Goal: Task Accomplishment & Management: Use online tool/utility

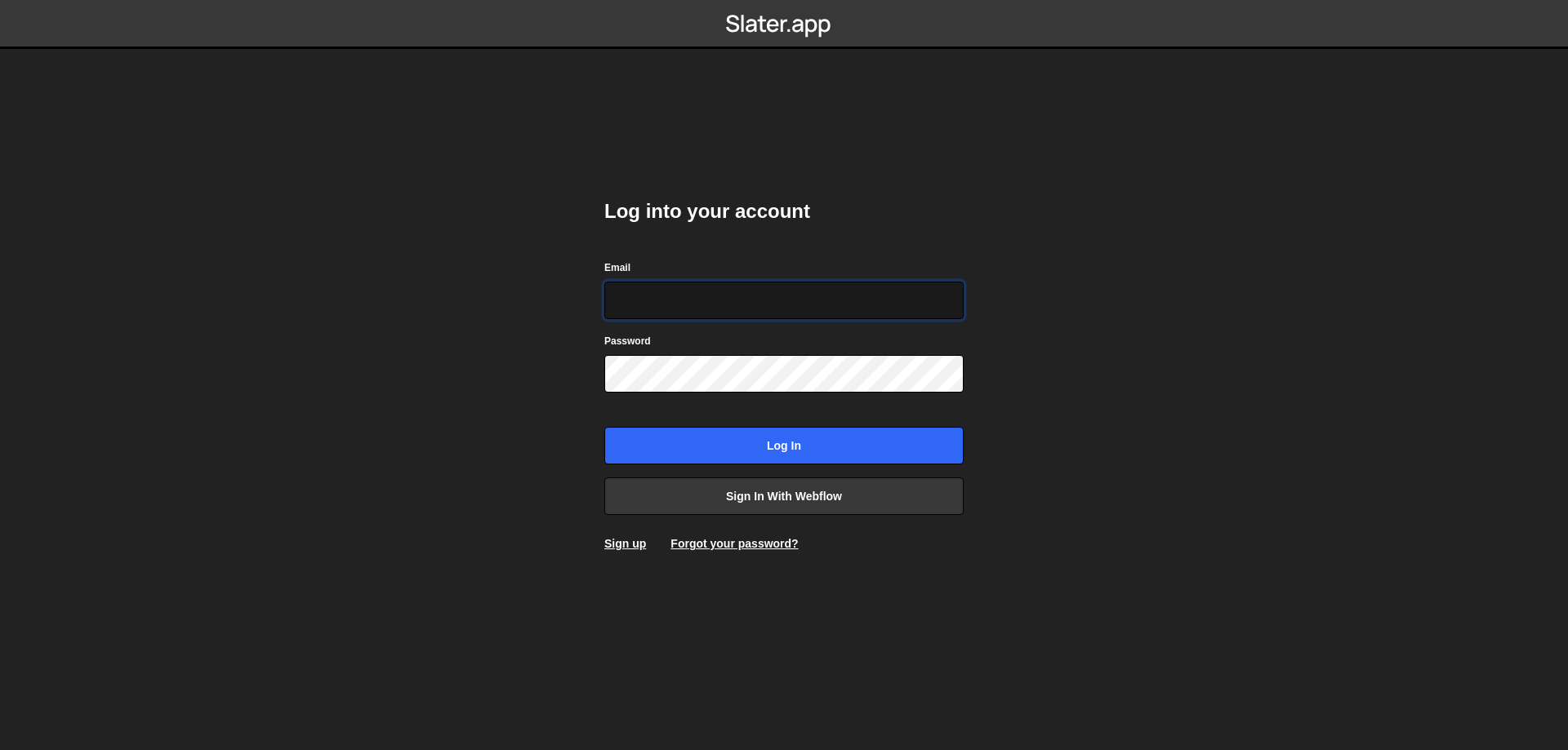
type input "[DOMAIN_NAME][EMAIL_ADDRESS][DOMAIN_NAME]"
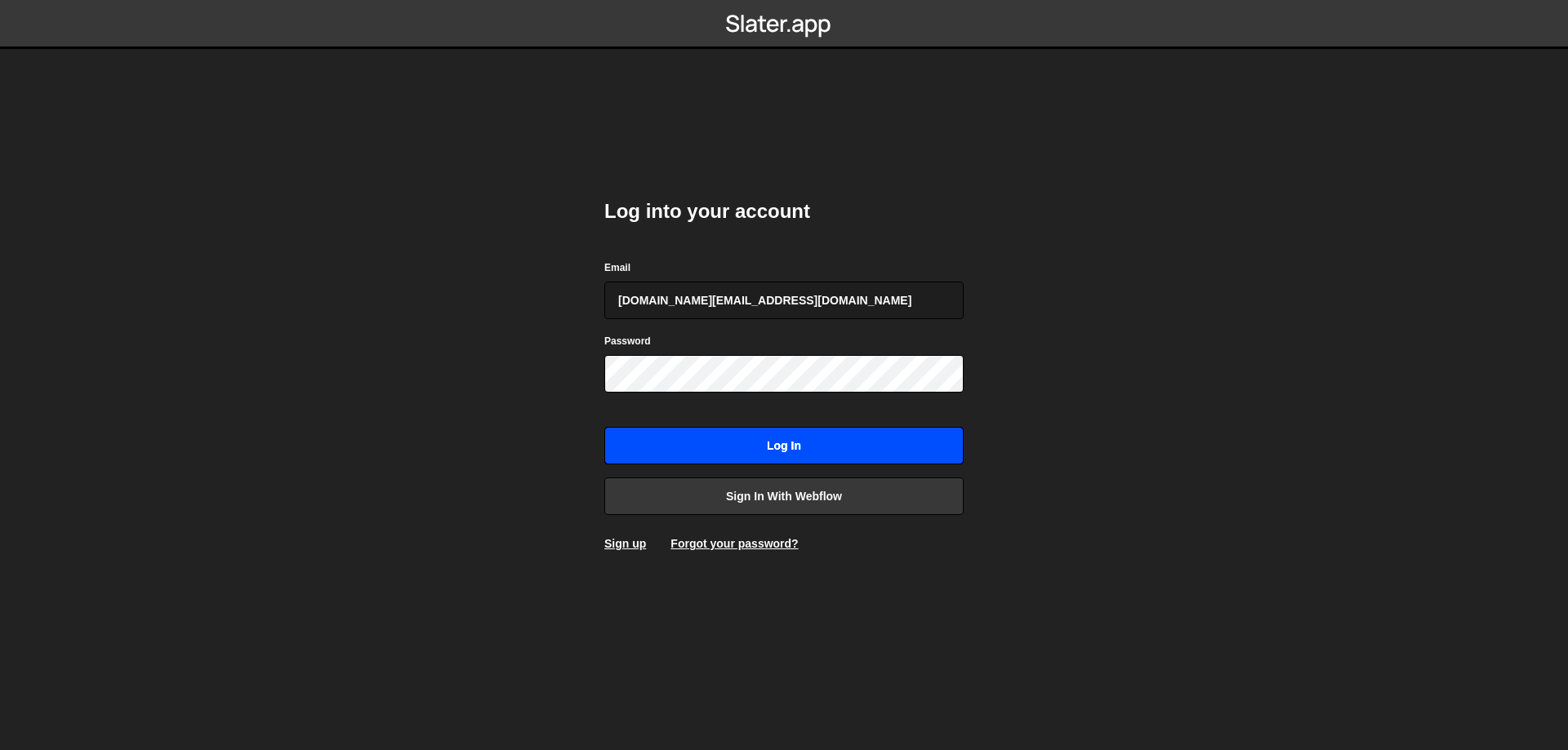
click at [814, 458] on input "Log in" at bounding box center [784, 446] width 359 height 38
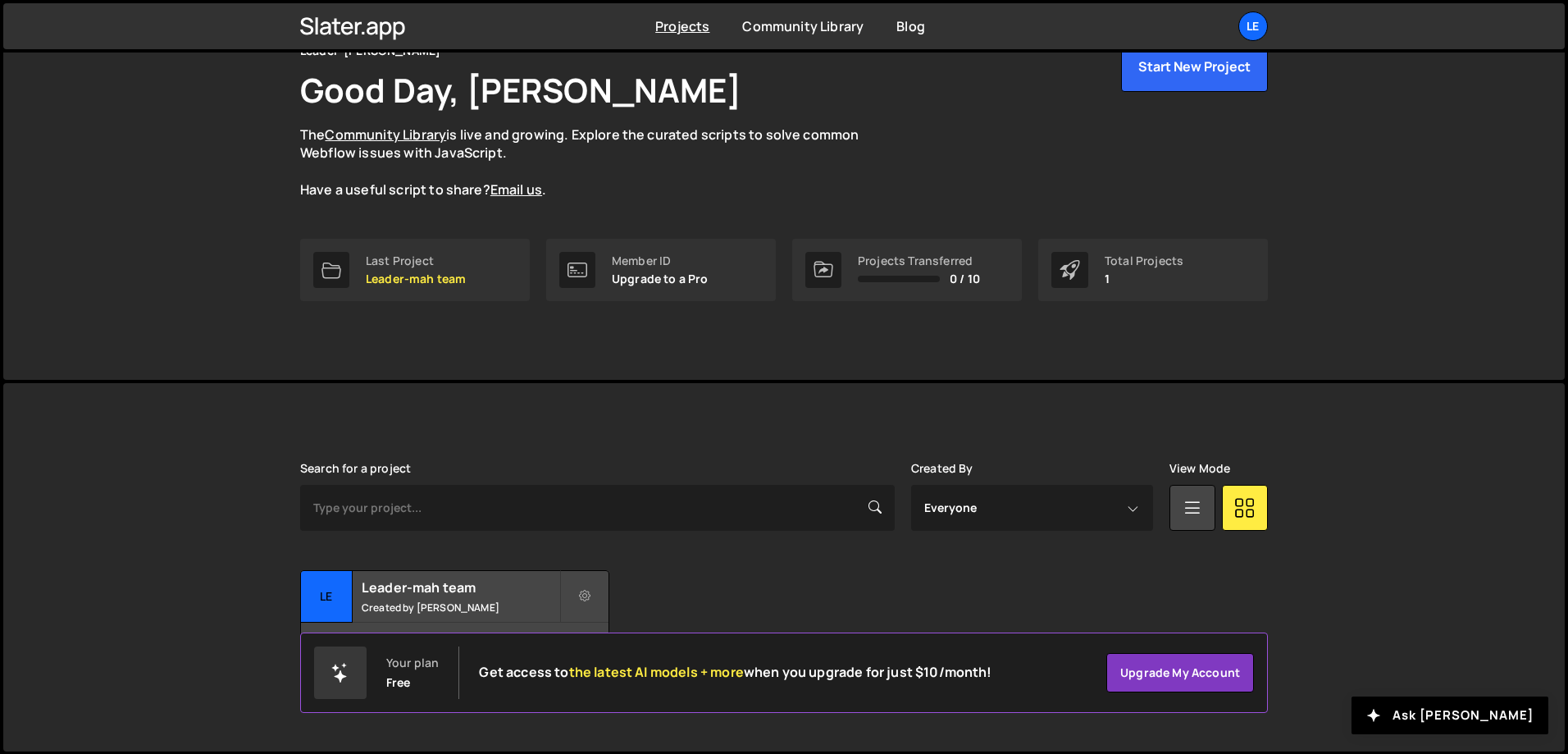
scroll to position [91, 0]
click at [464, 612] on small "Created by [PERSON_NAME]" at bounding box center [461, 607] width 198 height 14
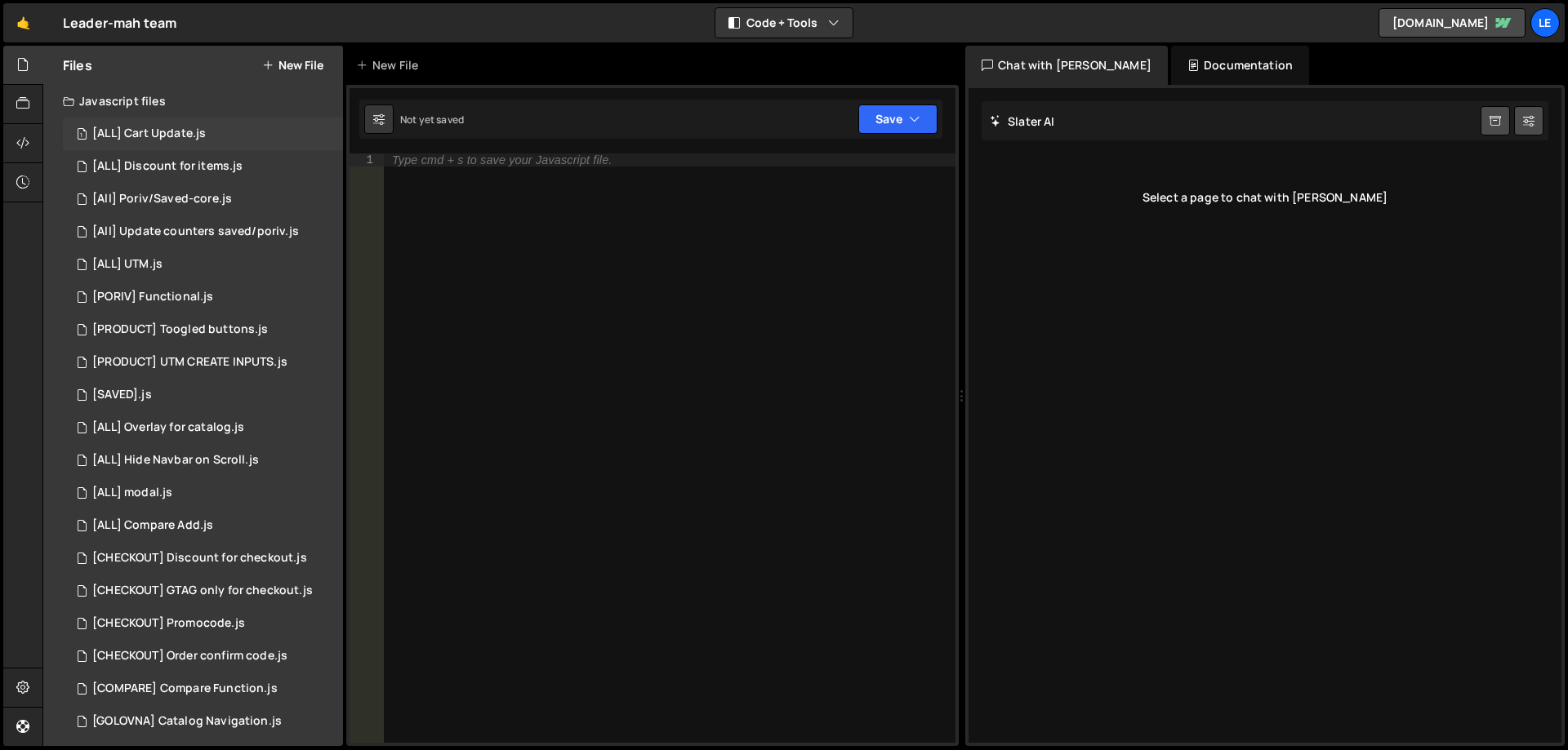
click at [189, 135] on div "[ALL] Cart Update.js" at bounding box center [149, 134] width 113 height 15
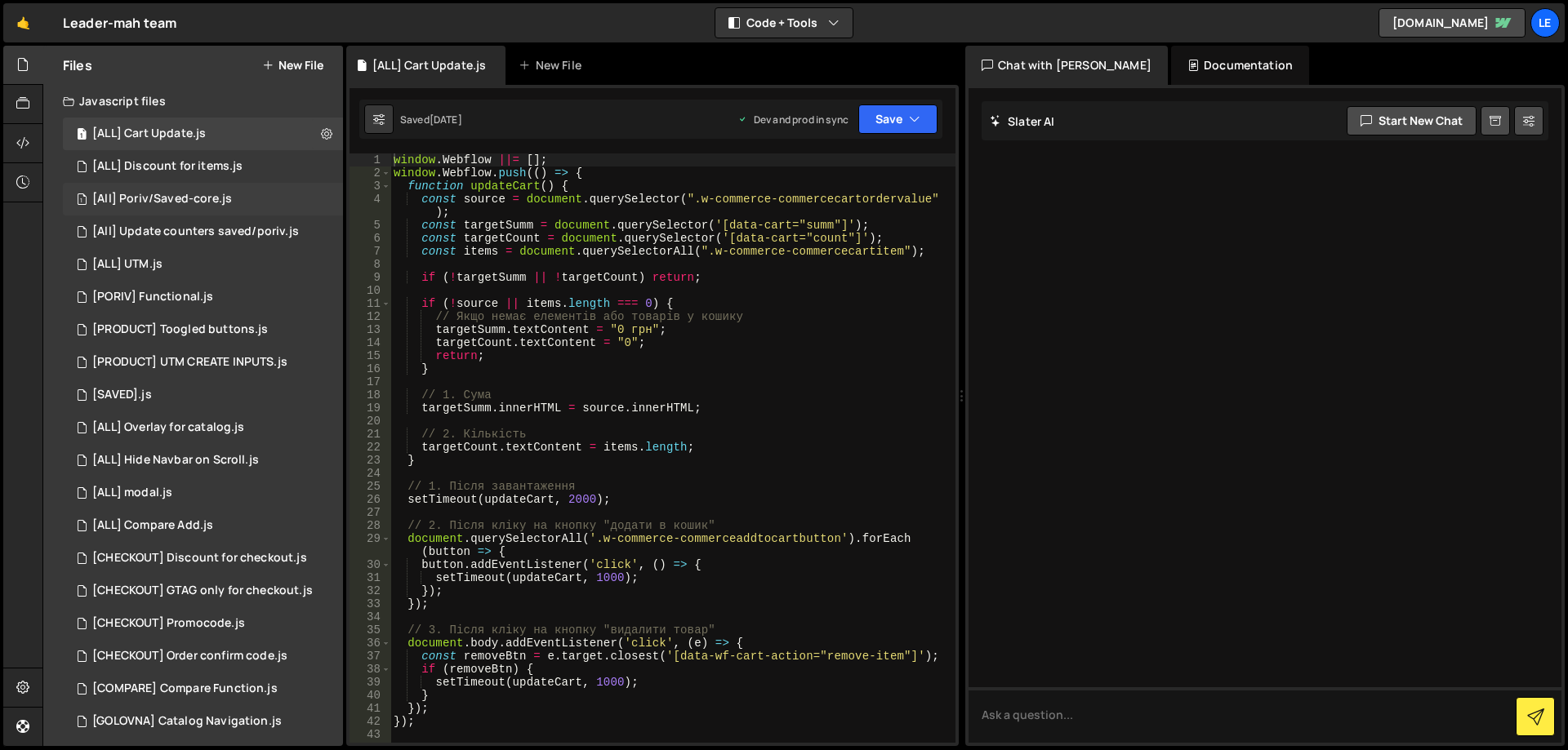
click at [221, 198] on div "[All] Poriv/Saved-core.js" at bounding box center [162, 199] width 140 height 15
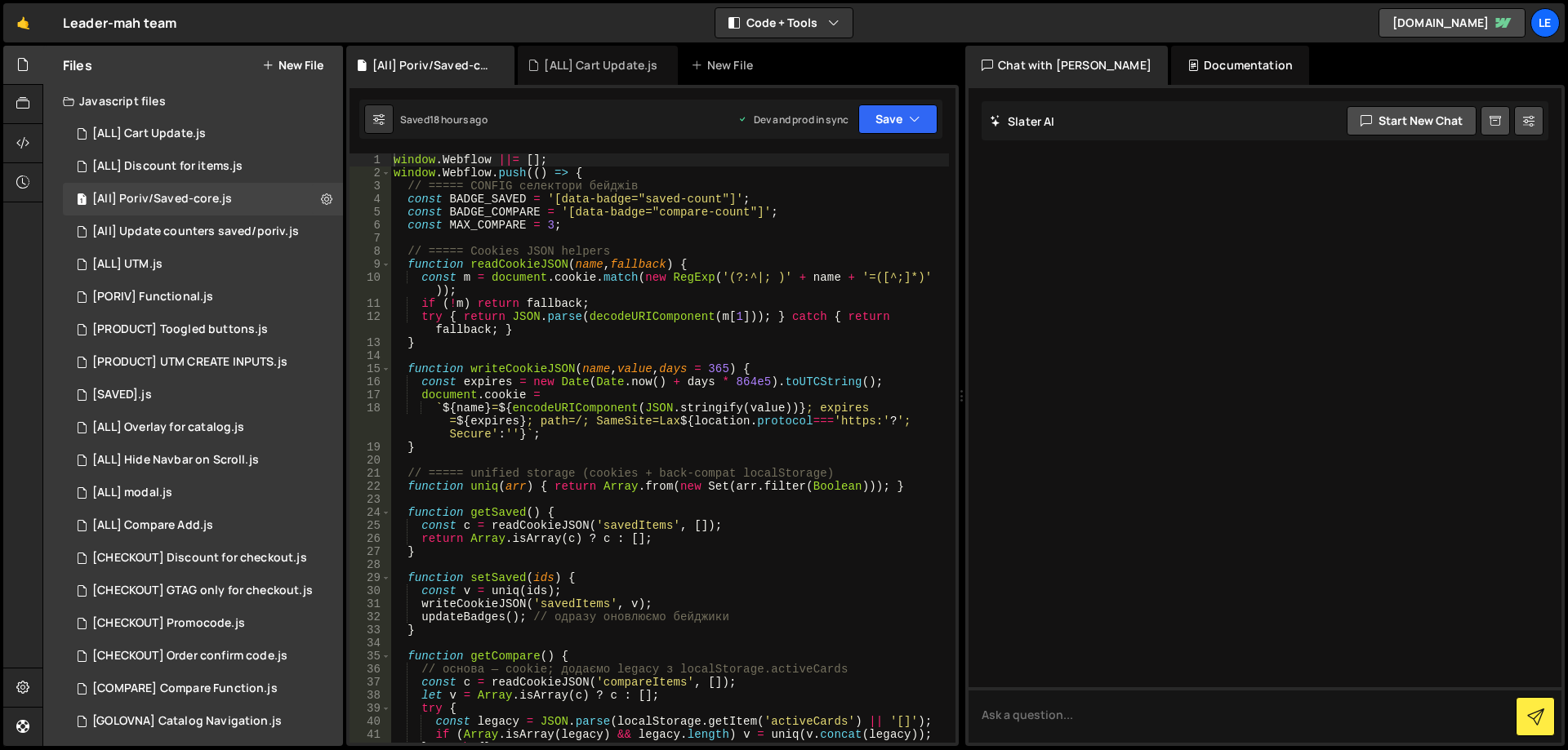
scroll to position [294, 0]
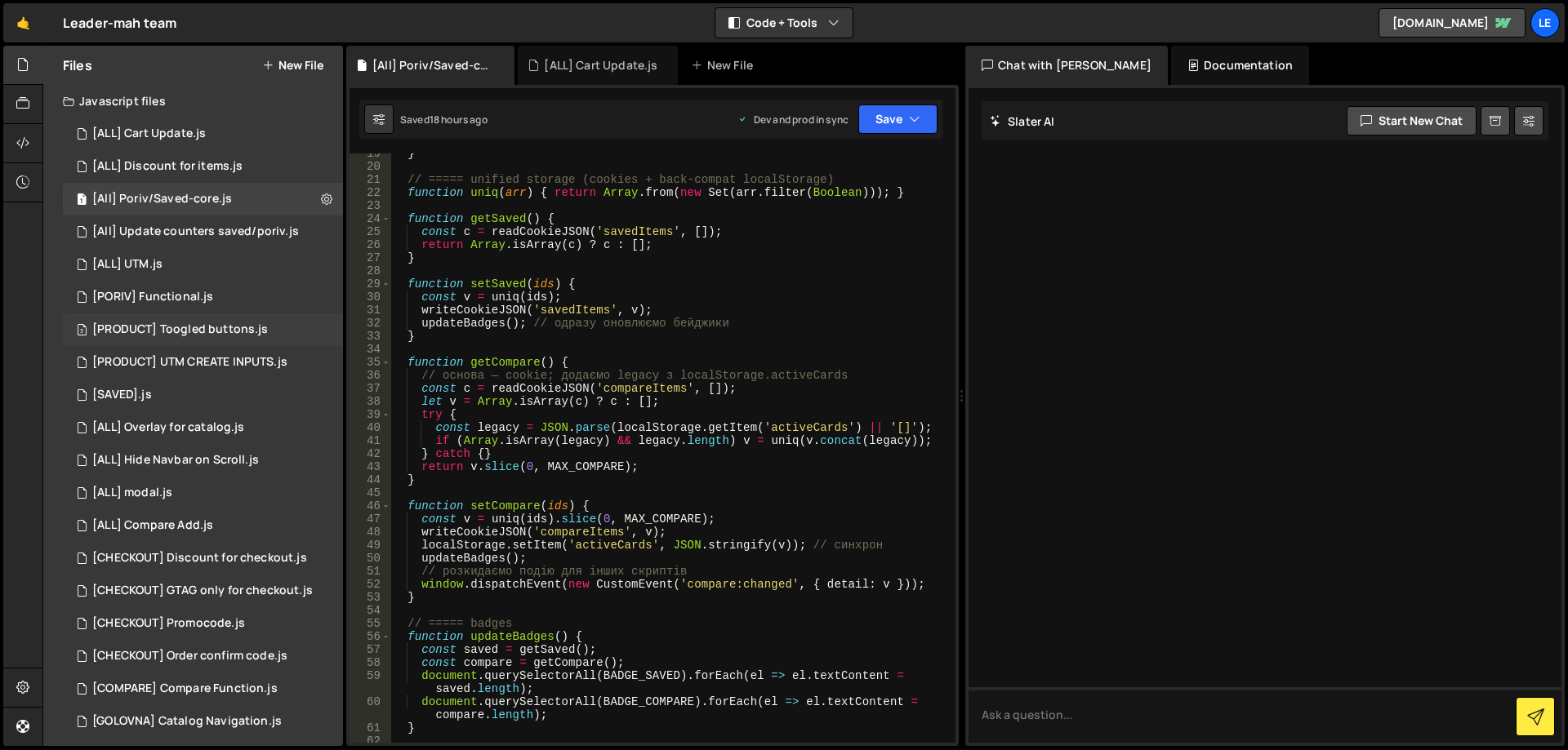
click at [247, 329] on div "[PRODUCT] Toogled buttons.js" at bounding box center [181, 330] width 176 height 15
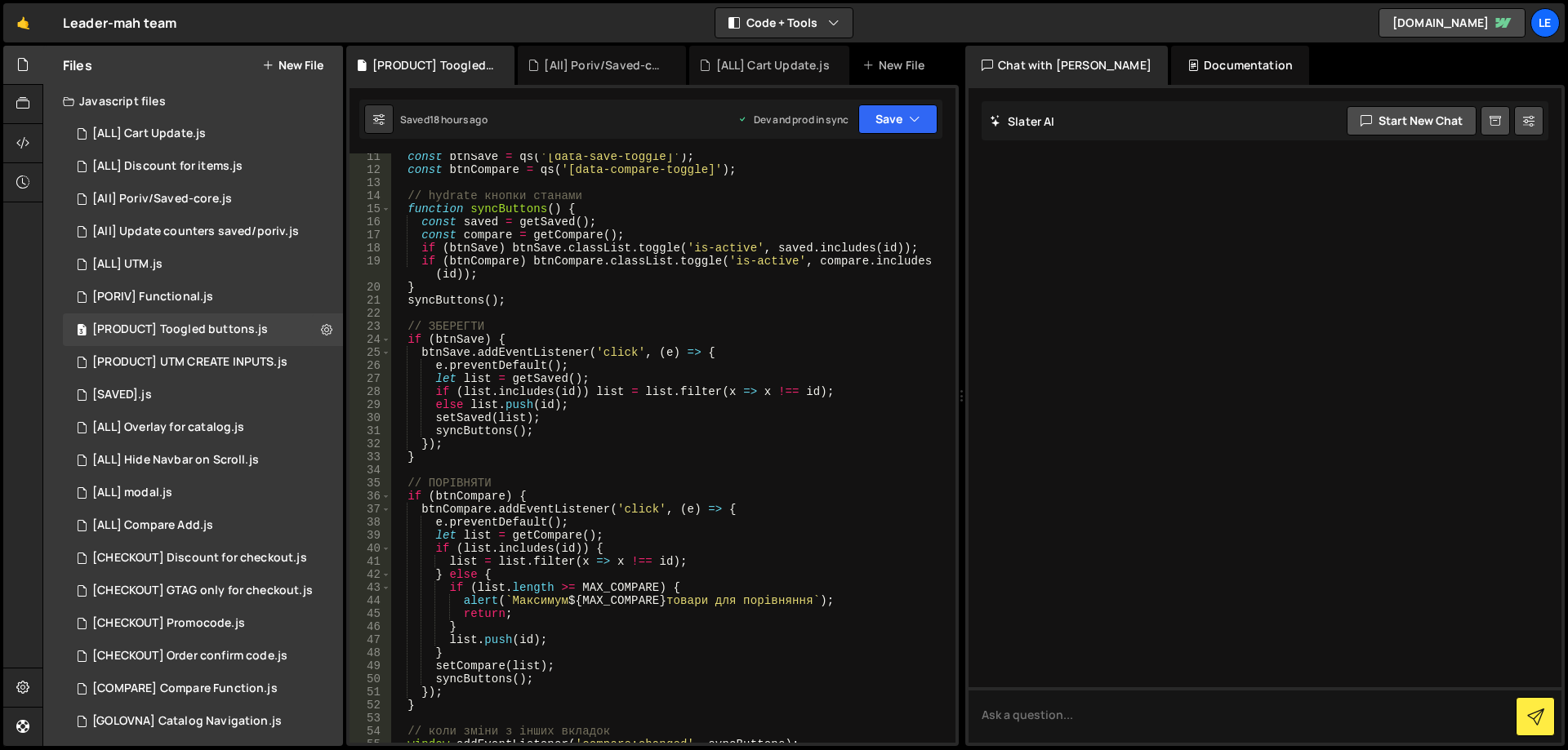
scroll to position [0, 0]
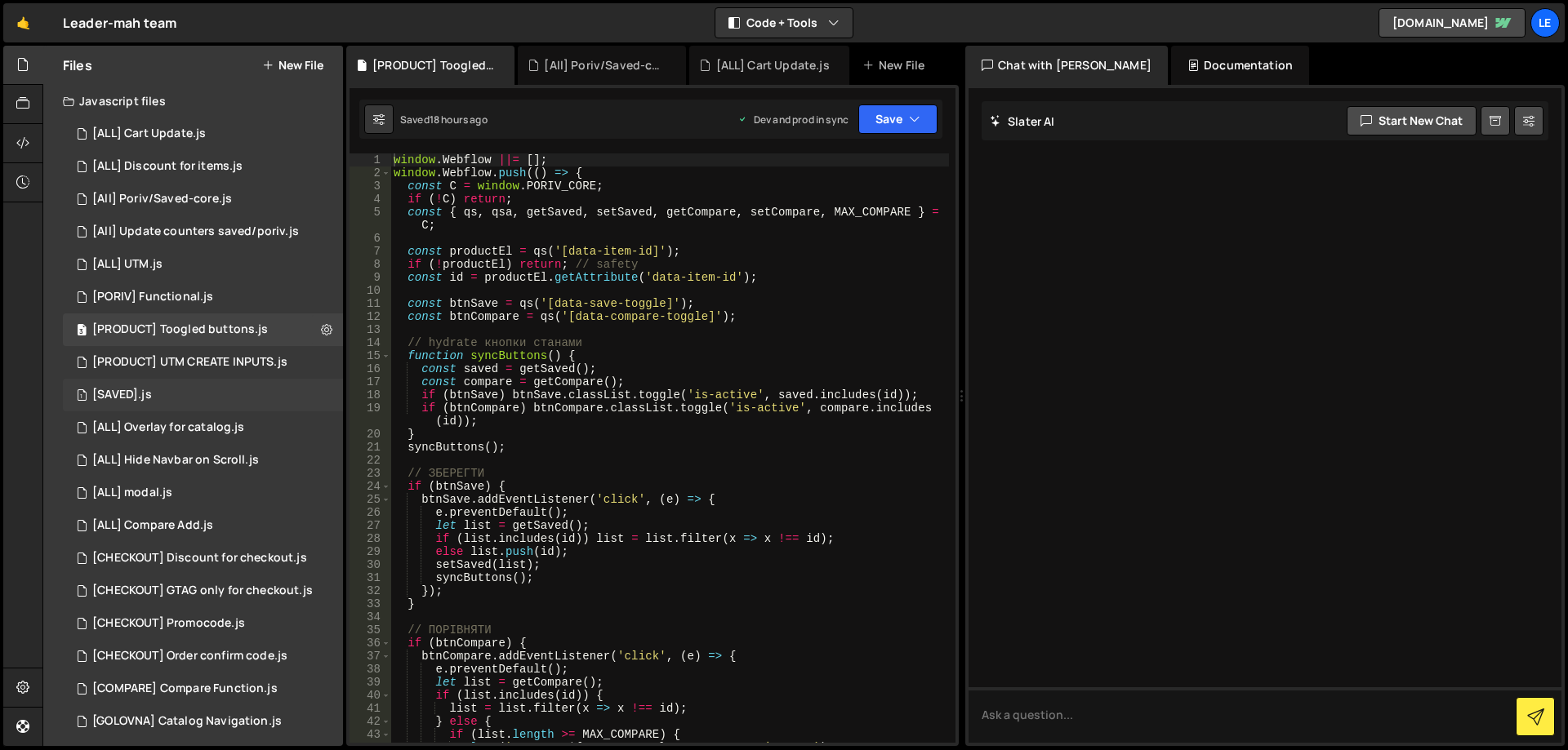
click at [220, 389] on div "1 [SAVED].js 0" at bounding box center [202, 394] width 280 height 32
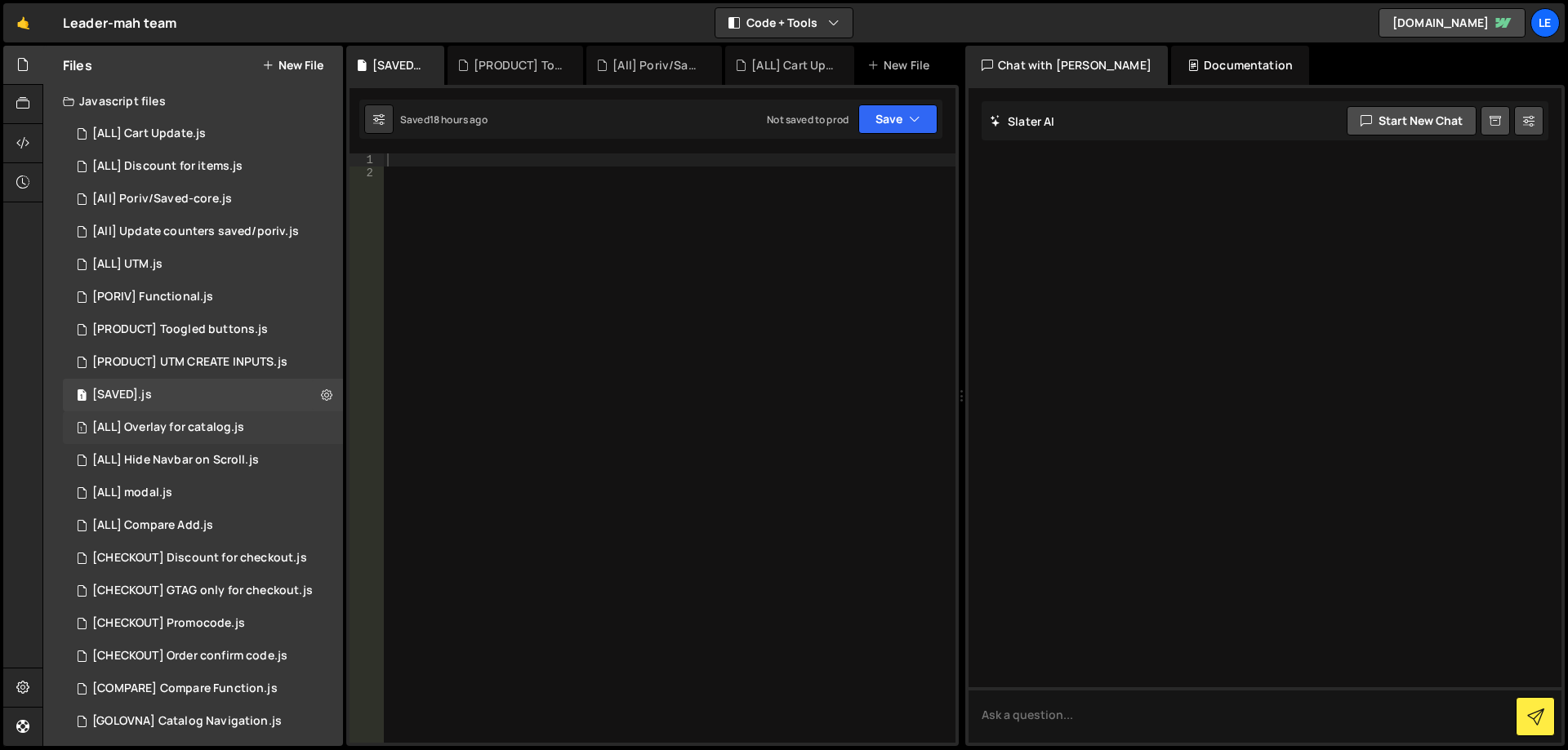
click at [200, 428] on div "[ALL] Overlay for catalog.js" at bounding box center [169, 427] width 152 height 15
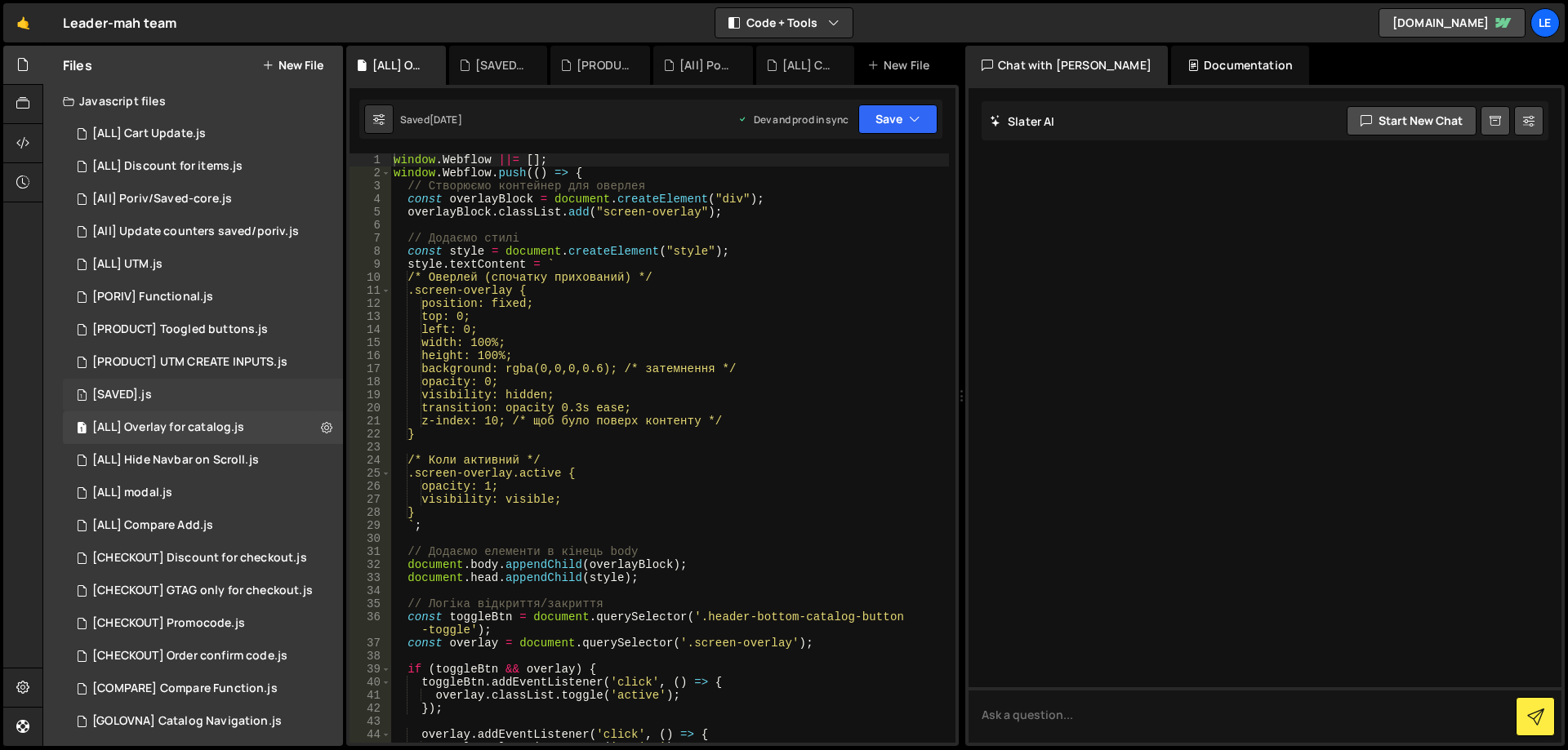
click at [205, 400] on div "1 [SAVED].js 0" at bounding box center [202, 394] width 280 height 32
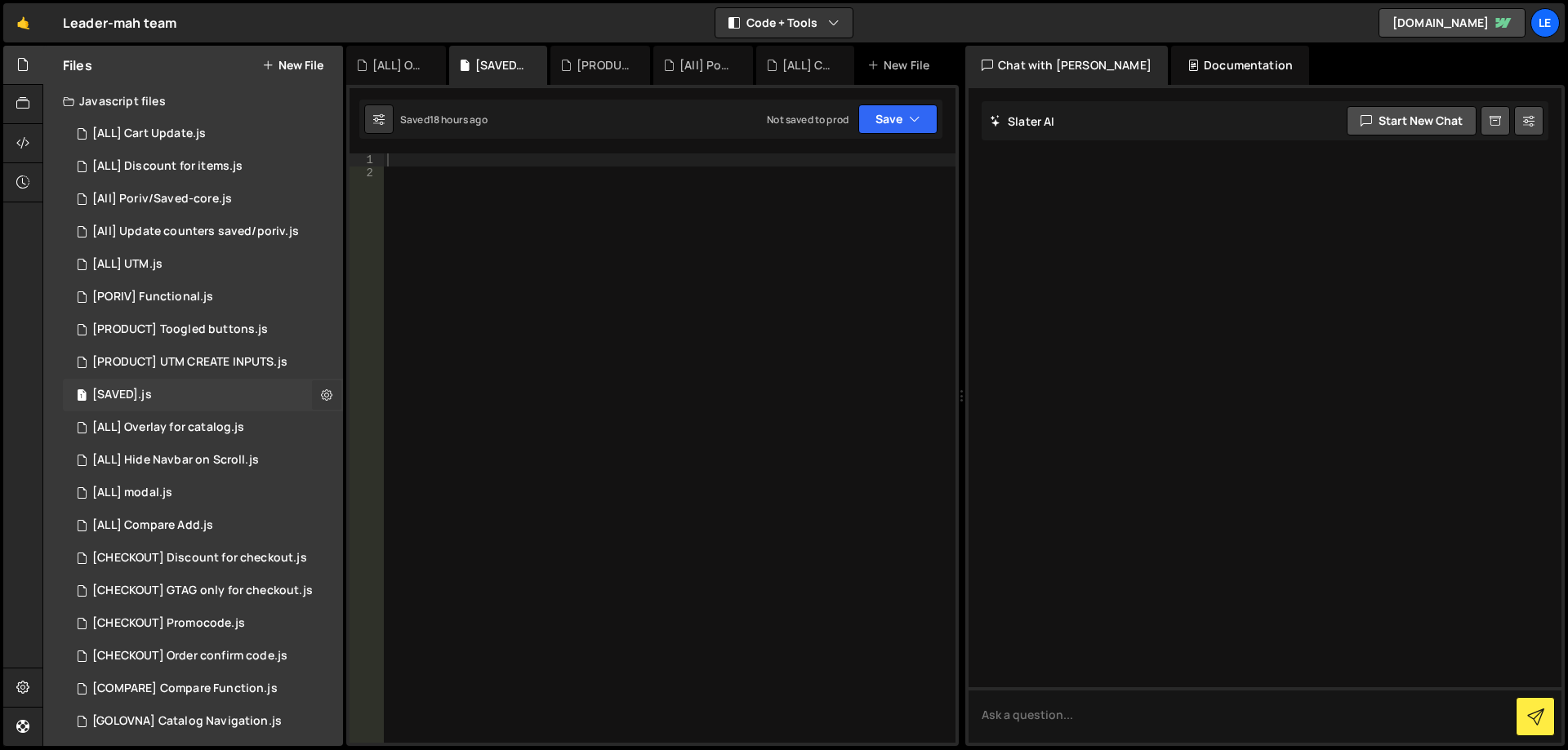
click at [321, 396] on icon at bounding box center [327, 395] width 12 height 16
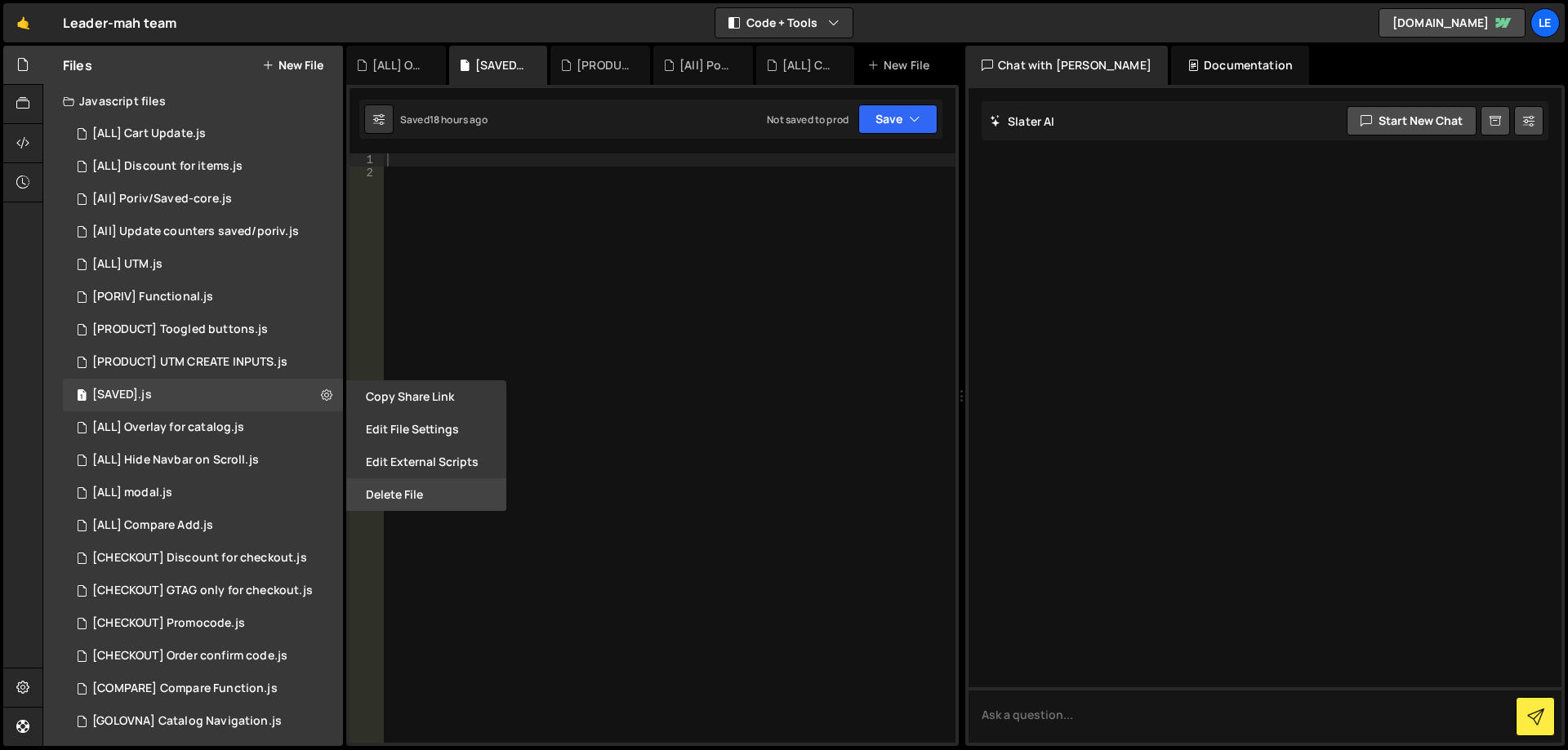
click at [419, 482] on button "Delete File" at bounding box center [426, 493] width 160 height 32
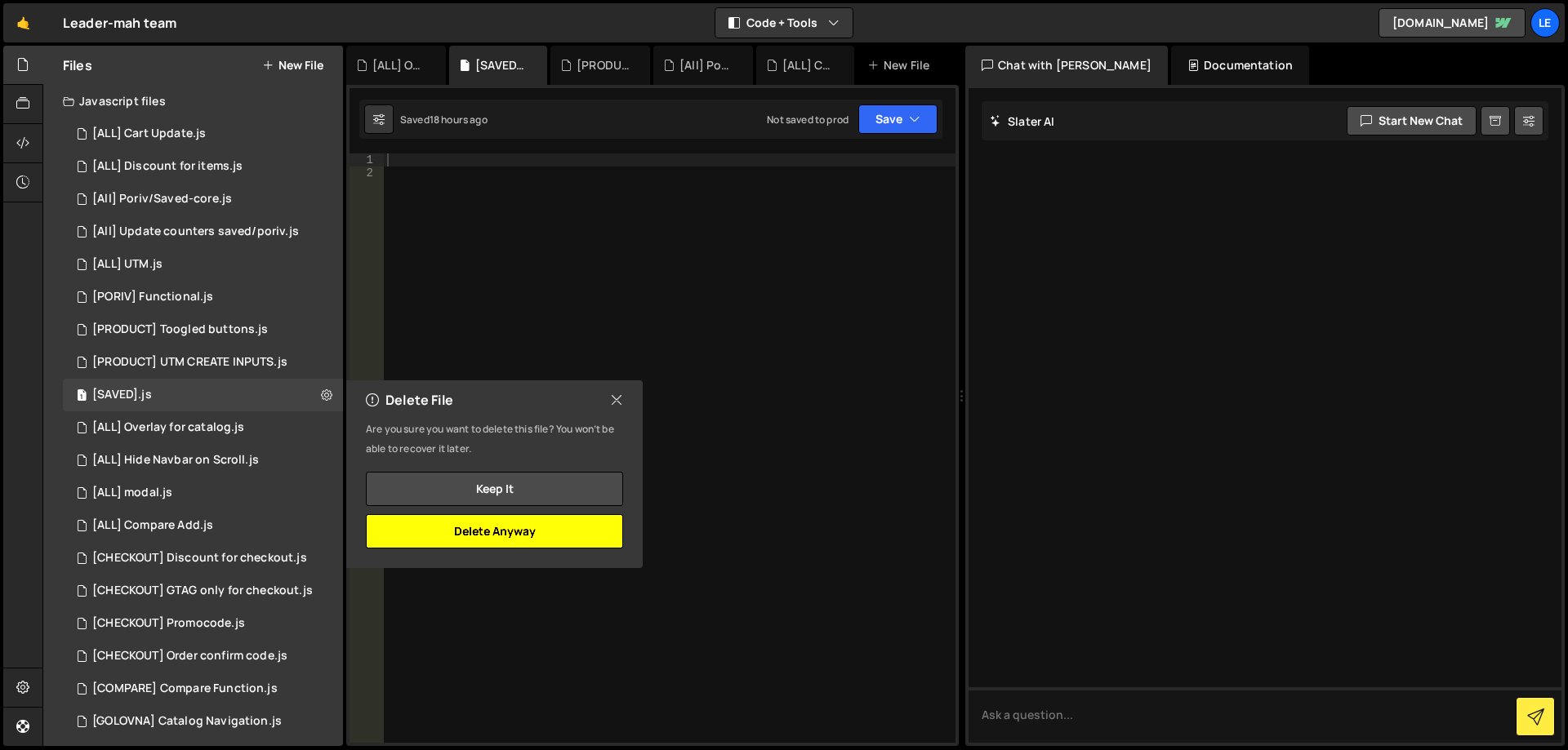
click at [507, 529] on button "Delete Anyway" at bounding box center [495, 531] width 258 height 34
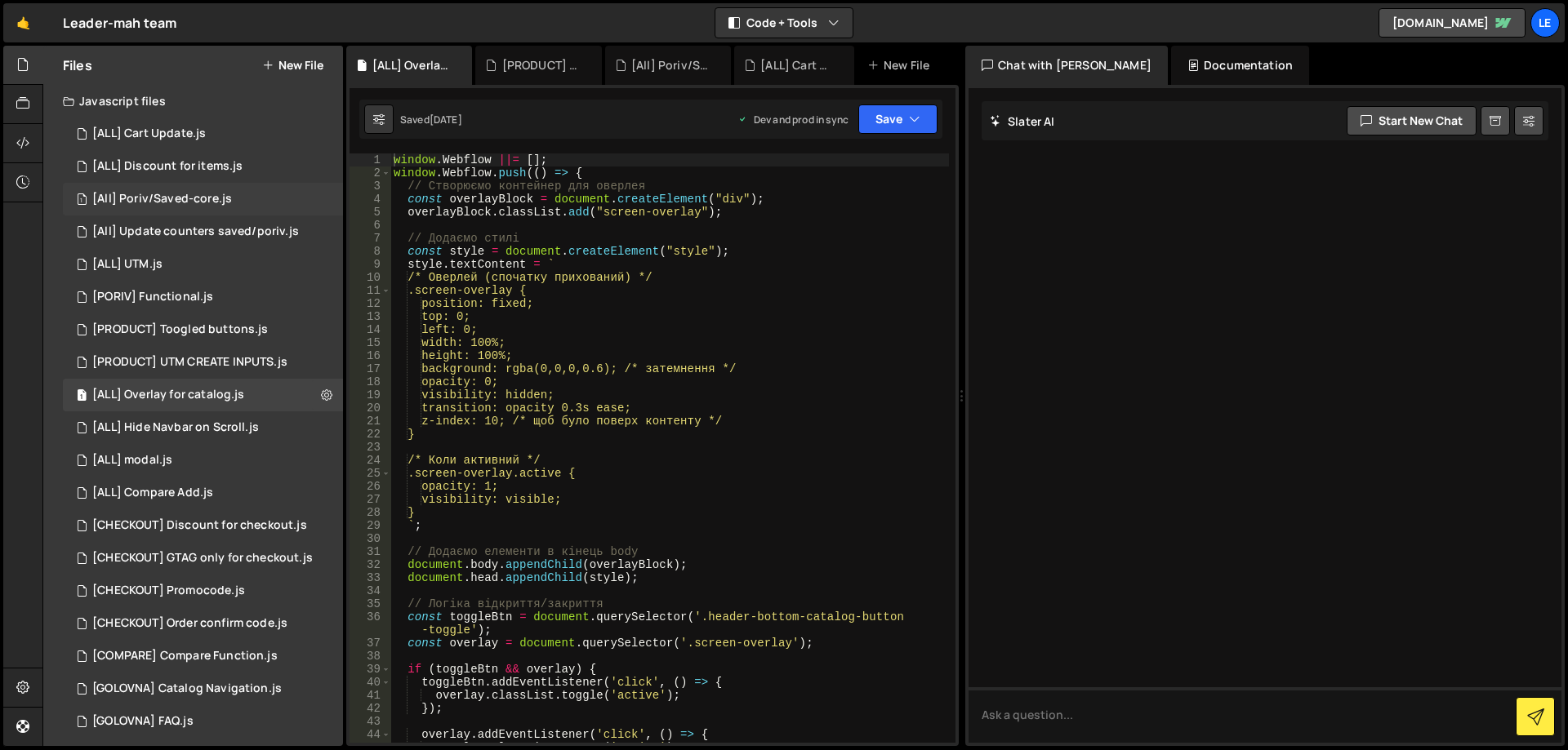
click at [207, 197] on div "[All] Poriv/Saved-core.js" at bounding box center [162, 199] width 140 height 15
